Goal: Find contact information: Find contact information

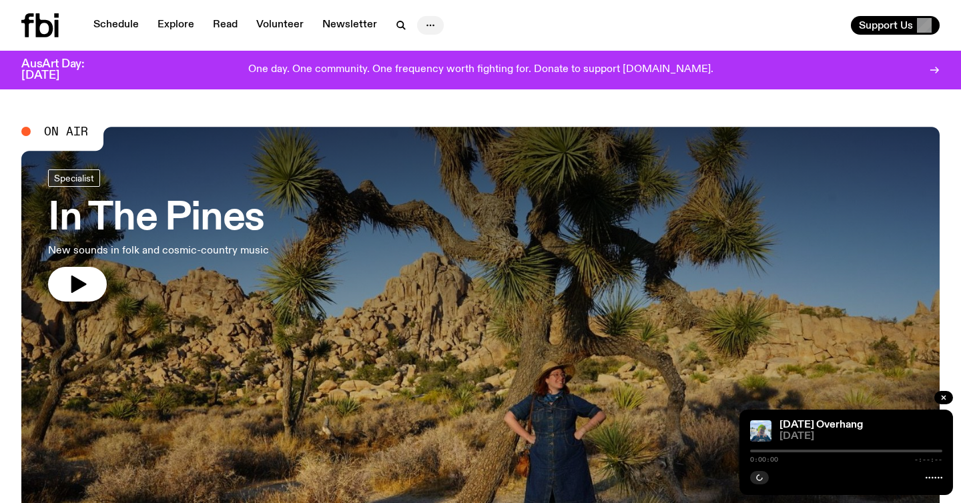
click at [422, 28] on icon "button" at bounding box center [430, 25] width 16 height 16
click at [423, 23] on icon "button" at bounding box center [430, 25] width 16 height 16
click at [451, 74] on link "Contact" at bounding box center [430, 76] width 67 height 19
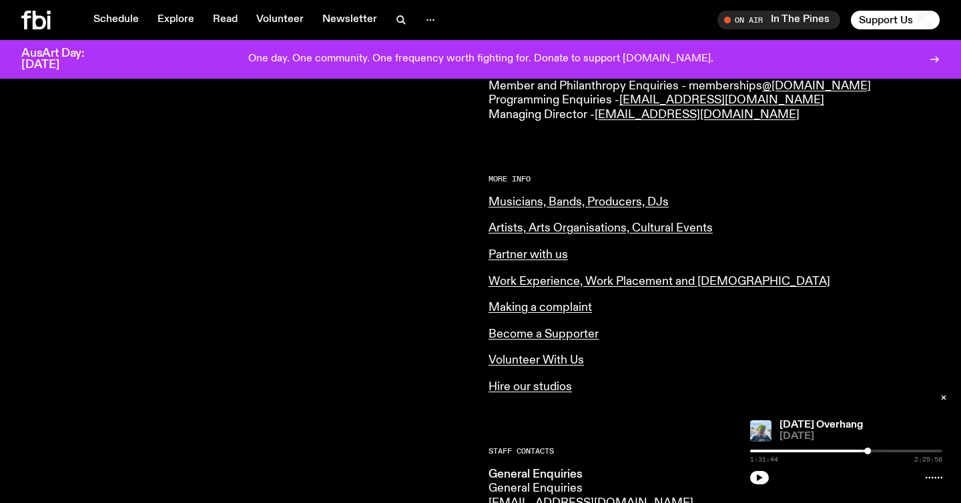
scroll to position [460, 0]
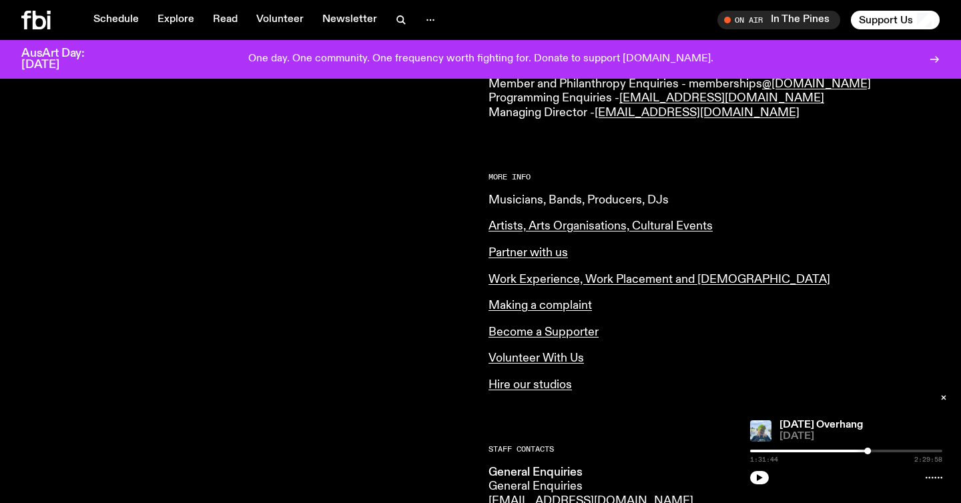
click at [574, 201] on link "Musicians, Bands, Producers, DJs" at bounding box center [579, 200] width 180 height 12
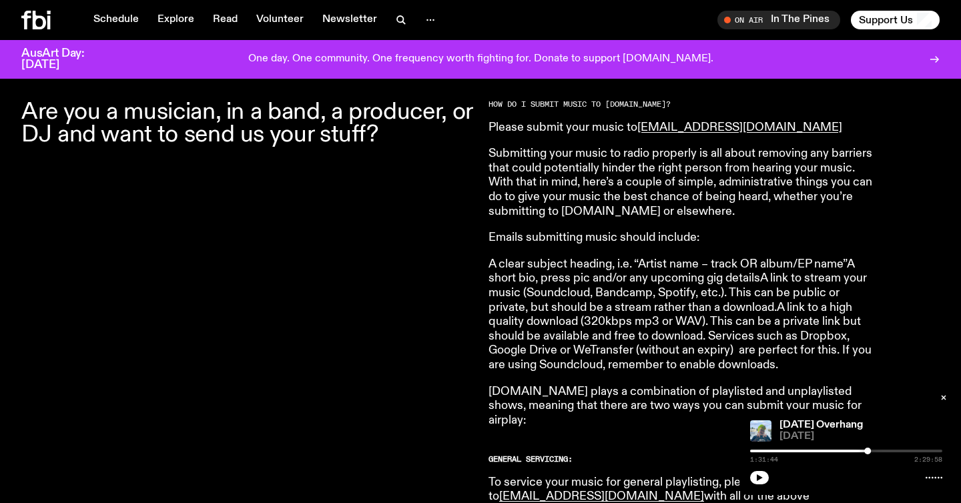
scroll to position [433, 0]
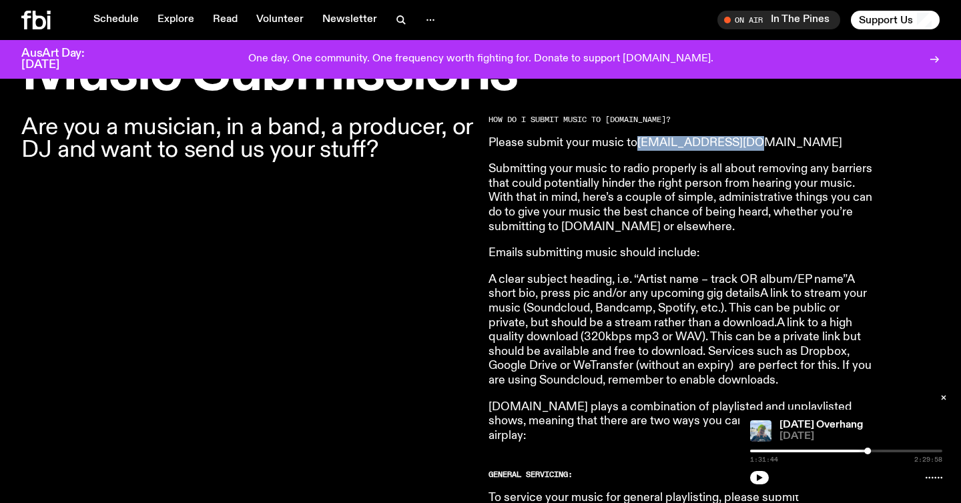
drag, startPoint x: 752, startPoint y: 146, endPoint x: 642, endPoint y: 145, distance: 110.1
click at [642, 145] on p "Please submit your music to [EMAIL_ADDRESS][DOMAIN_NAME]" at bounding box center [681, 143] width 384 height 15
copy link "[EMAIL_ADDRESS][DOMAIN_NAME]"
click at [775, 183] on p "Submitting your music to radio properly is all about removing any barriers that…" at bounding box center [681, 198] width 384 height 72
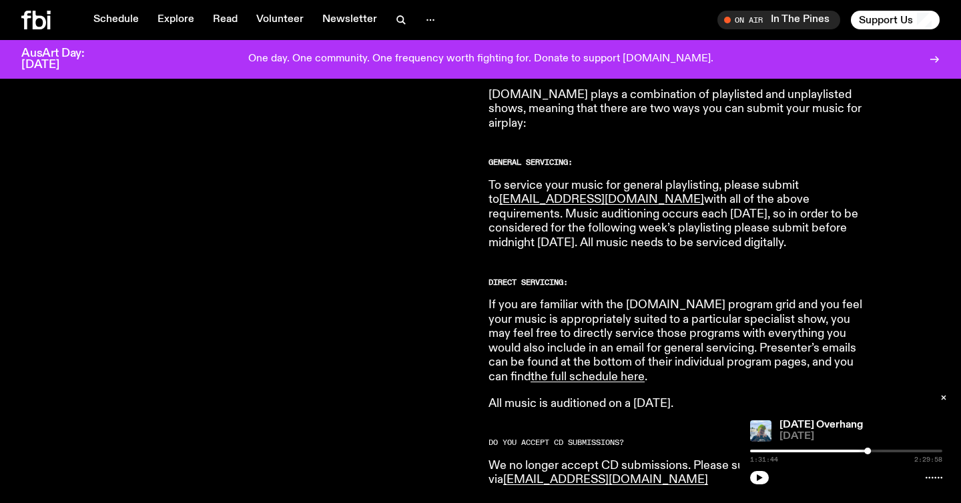
scroll to position [754, 0]
